Goal: Use online tool/utility

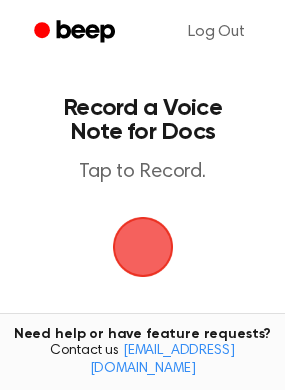
click at [153, 241] on span "button" at bounding box center [143, 247] width 112 height 112
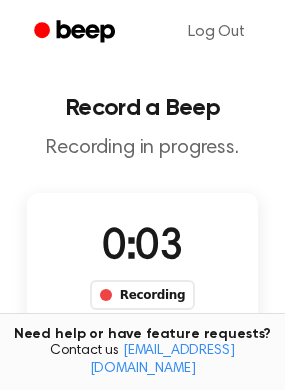
scroll to position [204, 0]
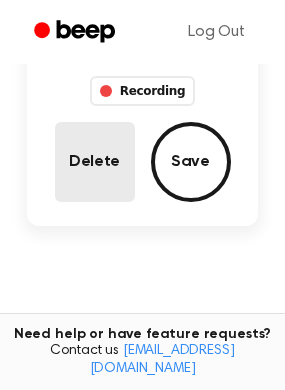
click at [88, 164] on button "Delete" at bounding box center [95, 162] width 80 height 80
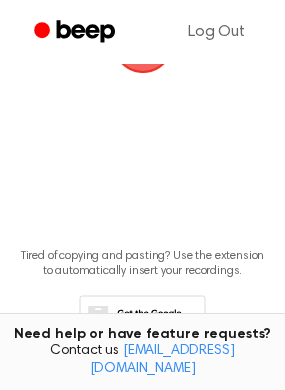
scroll to position [115, 0]
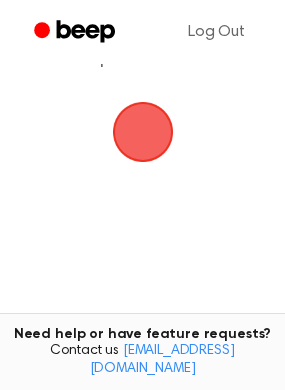
click at [128, 125] on span "button" at bounding box center [143, 132] width 56 height 56
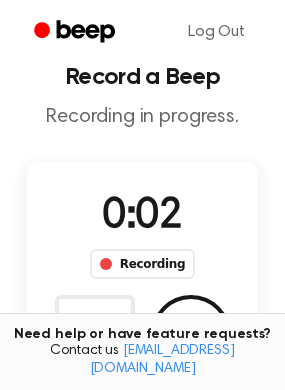
scroll to position [32, 0]
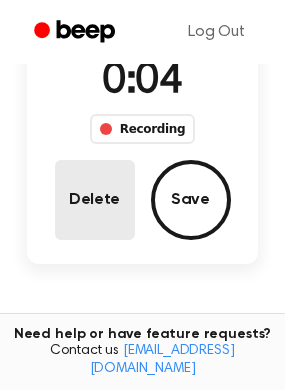
click at [124, 182] on button "Delete" at bounding box center [95, 200] width 80 height 80
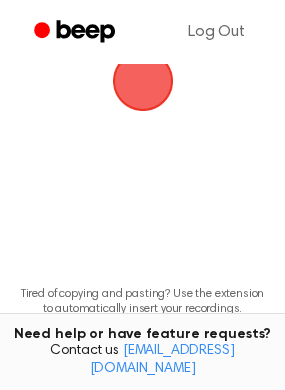
scroll to position [77, 0]
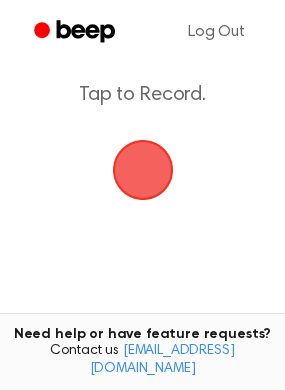
click at [136, 176] on span "button" at bounding box center [142, 169] width 107 height 107
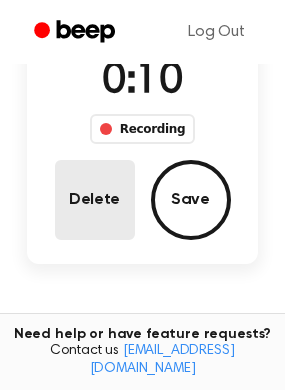
click at [90, 218] on button "Delete" at bounding box center [95, 200] width 80 height 80
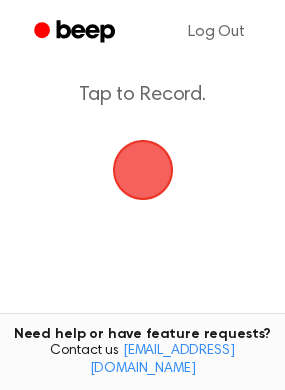
click at [150, 157] on span "button" at bounding box center [143, 170] width 80 height 80
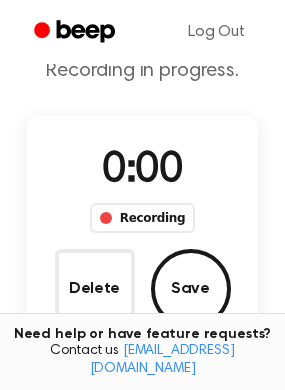
scroll to position [166, 0]
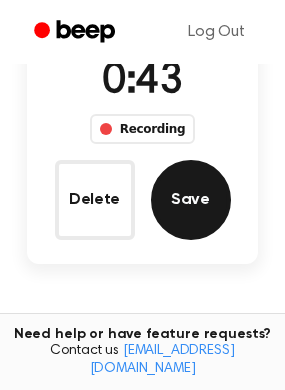
click at [174, 182] on button "Save" at bounding box center [191, 200] width 80 height 80
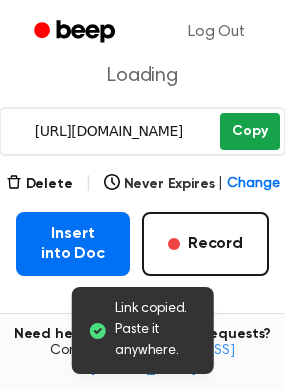
scroll to position [271, 0]
click at [252, 136] on button "Copy" at bounding box center [249, 131] width 59 height 37
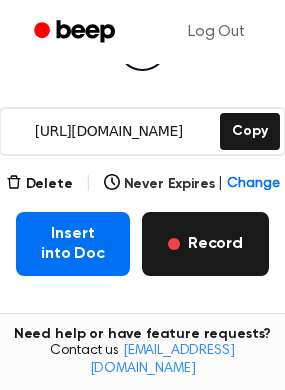
click at [174, 240] on span "button" at bounding box center [174, 244] width 12 height 12
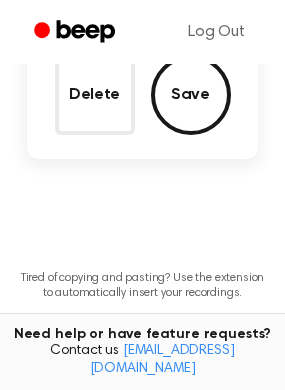
scroll to position [154, 0]
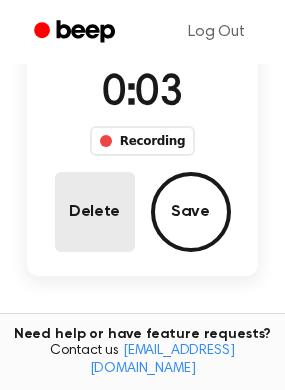
click at [92, 200] on button "Delete" at bounding box center [95, 212] width 80 height 80
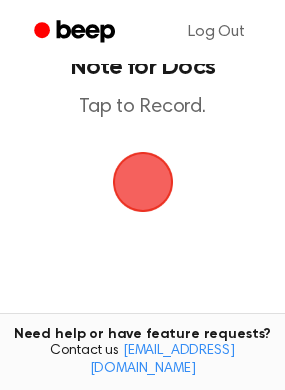
click at [140, 182] on span "button" at bounding box center [142, 182] width 68 height 68
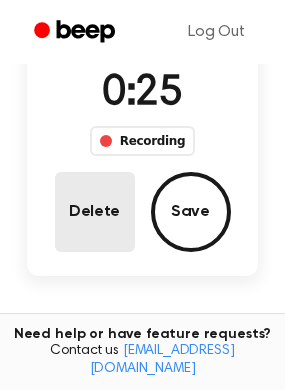
click at [60, 243] on button "Delete" at bounding box center [95, 212] width 80 height 80
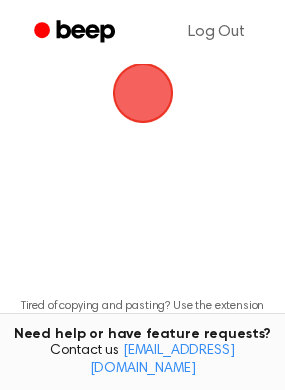
scroll to position [65, 0]
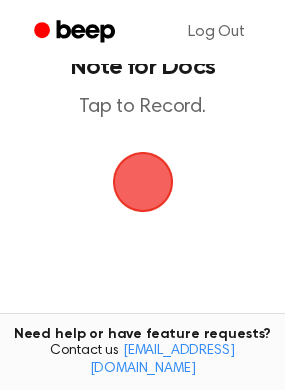
click at [140, 176] on span "button" at bounding box center [143, 182] width 72 height 72
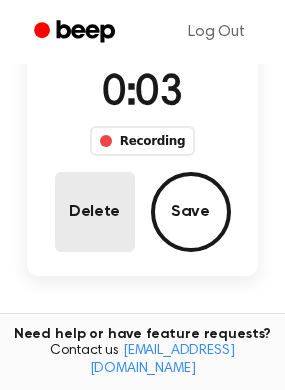
click at [118, 196] on button "Delete" at bounding box center [95, 212] width 80 height 80
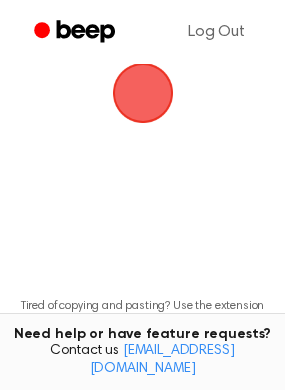
scroll to position [65, 0]
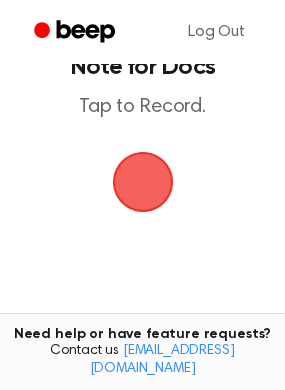
click at [136, 174] on span "button" at bounding box center [142, 182] width 84 height 84
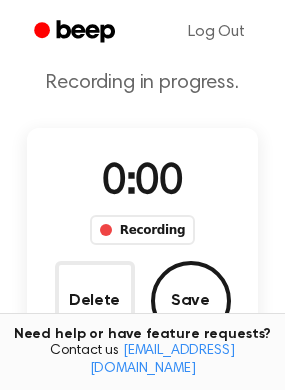
scroll to position [154, 0]
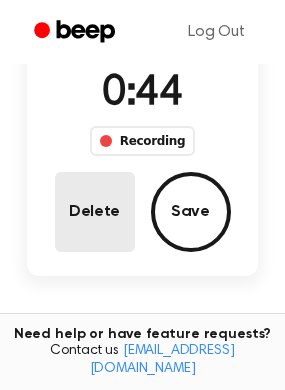
click at [103, 217] on button "Delete" at bounding box center [95, 212] width 80 height 80
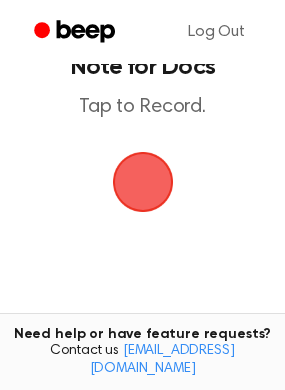
click at [144, 182] on span "button" at bounding box center [143, 182] width 90 height 90
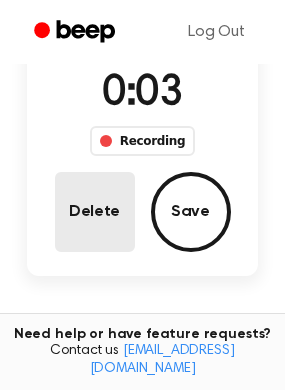
click at [74, 198] on button "Delete" at bounding box center [95, 212] width 80 height 80
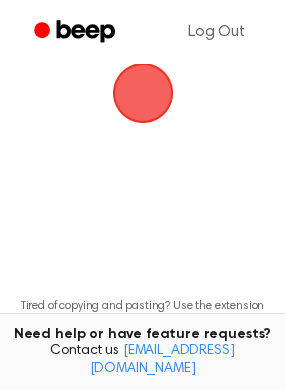
scroll to position [65, 0]
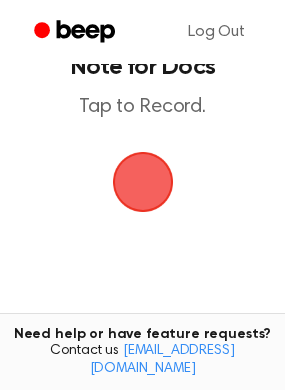
click at [141, 182] on span "button" at bounding box center [142, 181] width 105 height 105
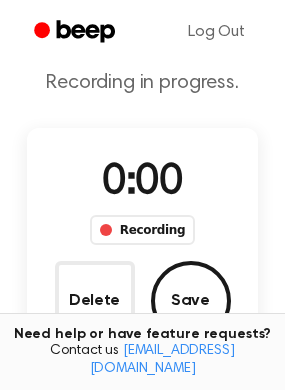
scroll to position [154, 0]
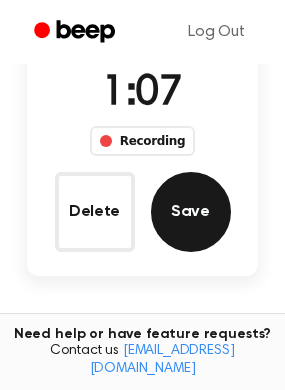
click at [209, 222] on button "Save" at bounding box center [191, 212] width 80 height 80
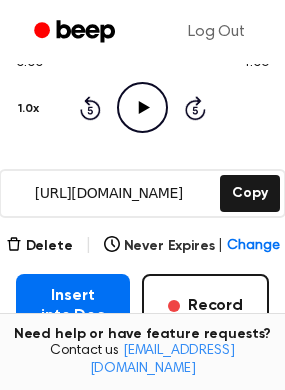
scroll to position [259, 0]
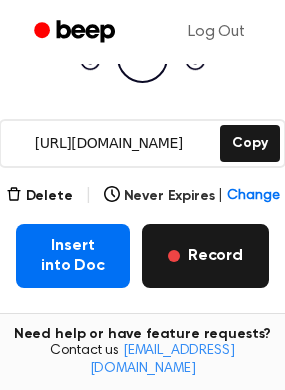
click at [170, 249] on button "Record" at bounding box center [205, 256] width 127 height 64
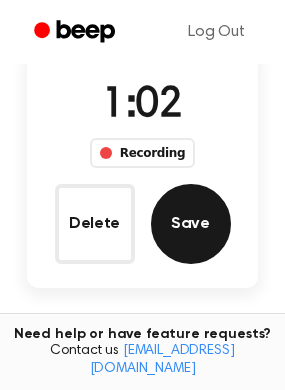
click at [170, 249] on button "Save" at bounding box center [191, 224] width 80 height 80
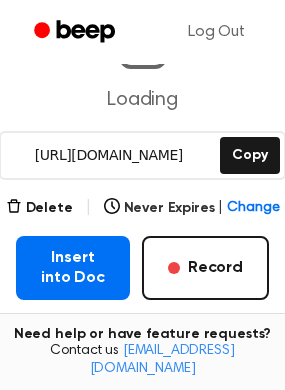
scroll to position [247, 0]
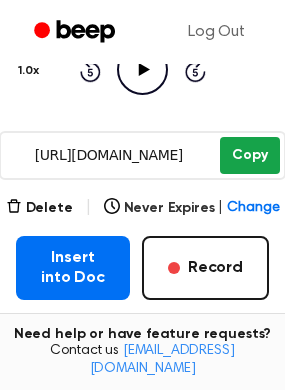
click at [250, 147] on button "Copy" at bounding box center [249, 155] width 59 height 37
